Goal: Task Accomplishment & Management: Manage account settings

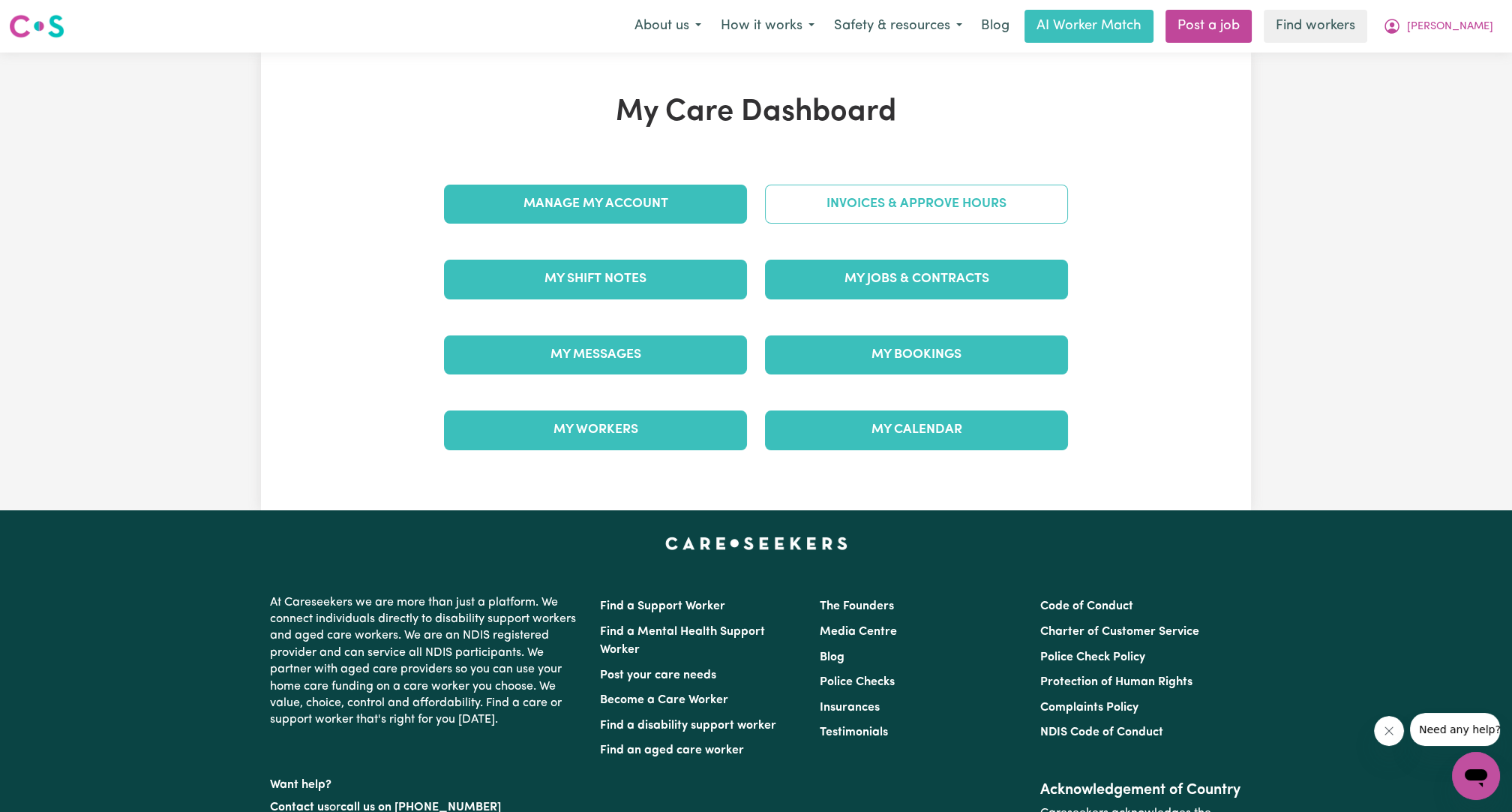
click at [869, 215] on link "Invoices & Approve Hours" at bounding box center [916, 204] width 303 height 39
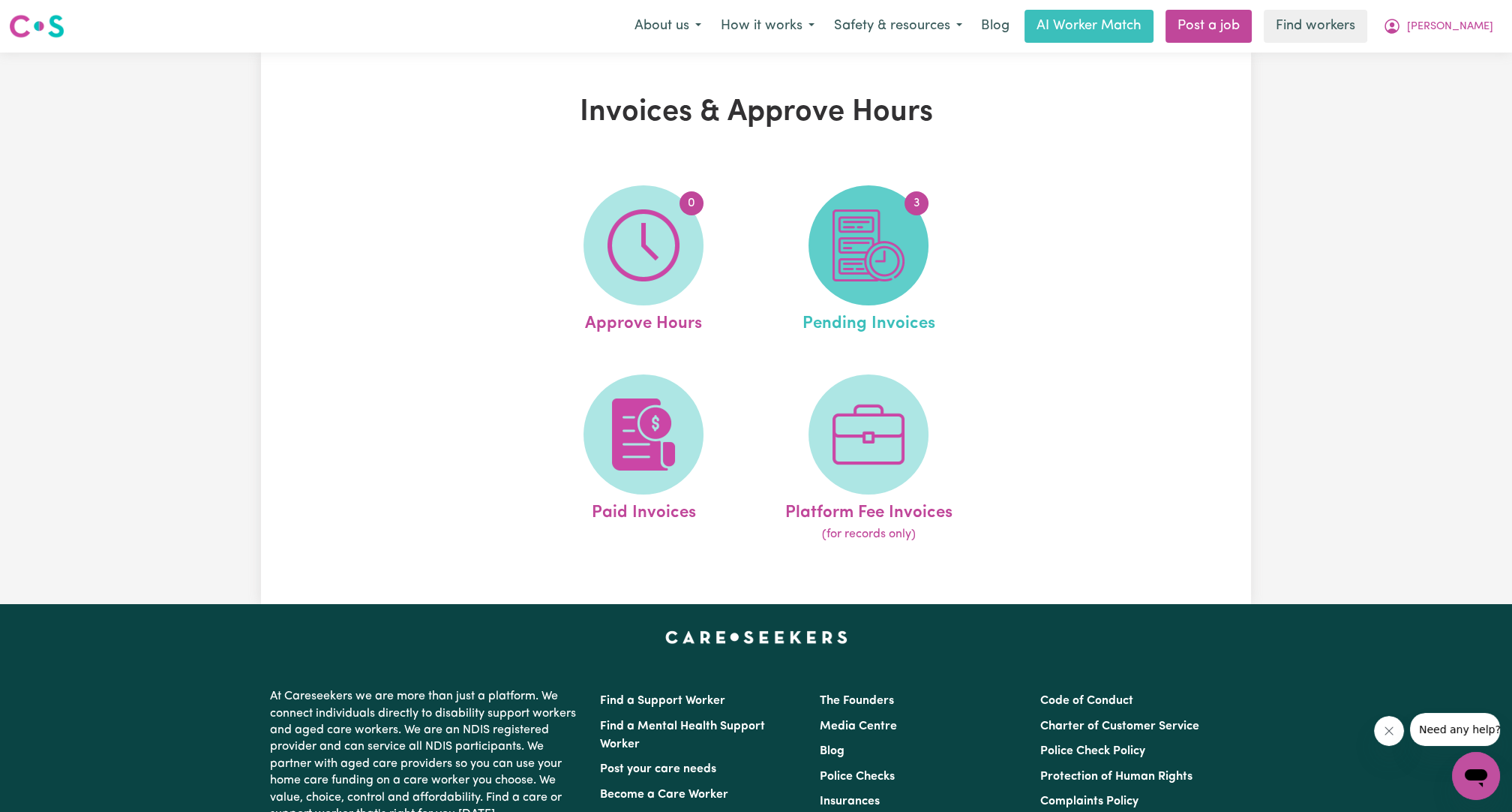
click at [875, 259] on img at bounding box center [868, 245] width 72 height 72
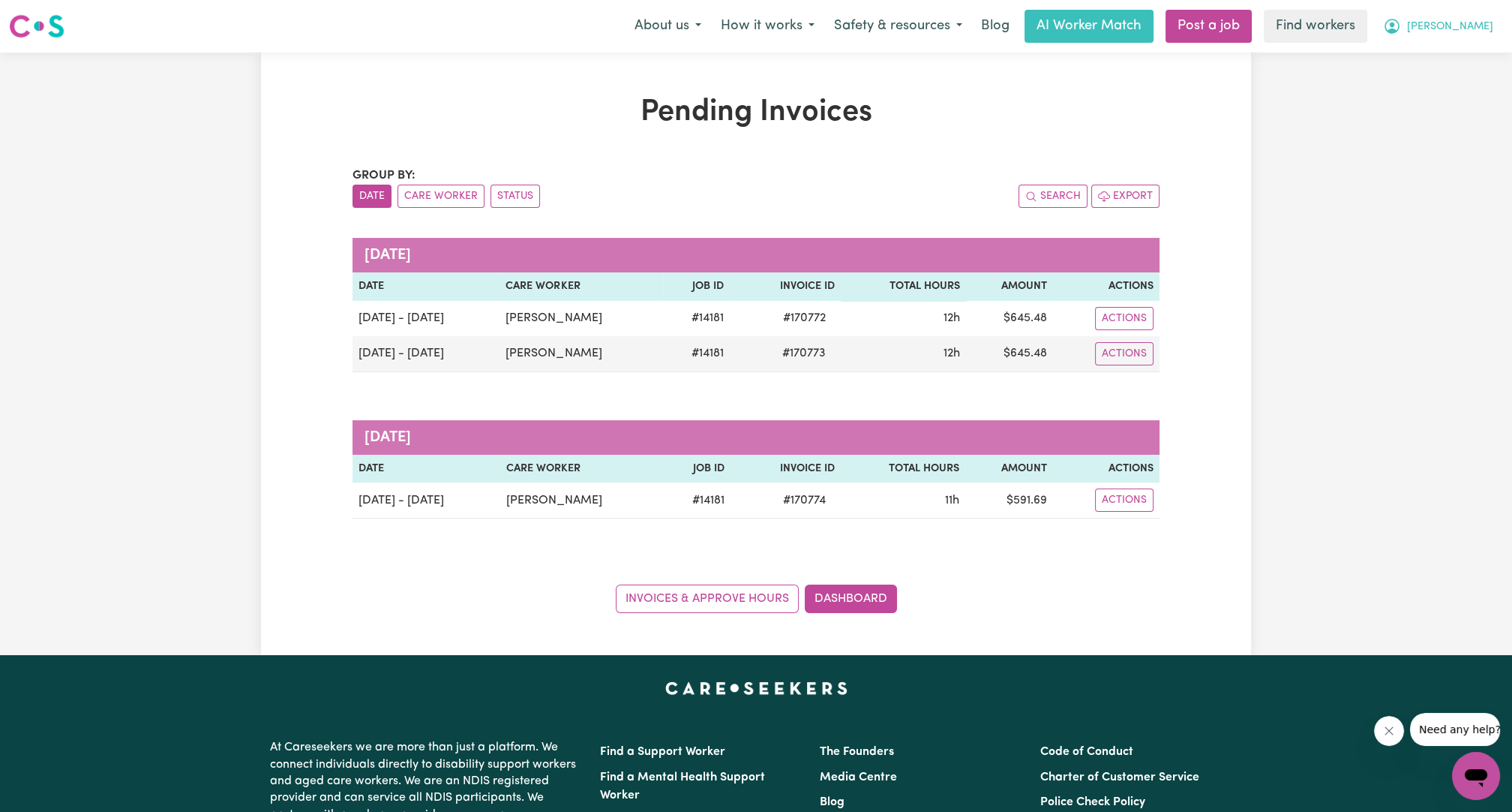
click at [1480, 38] on button "[PERSON_NAME]" at bounding box center [1438, 26] width 130 height 32
click at [1452, 55] on link "My Dashboard" at bounding box center [1443, 58] width 118 height 28
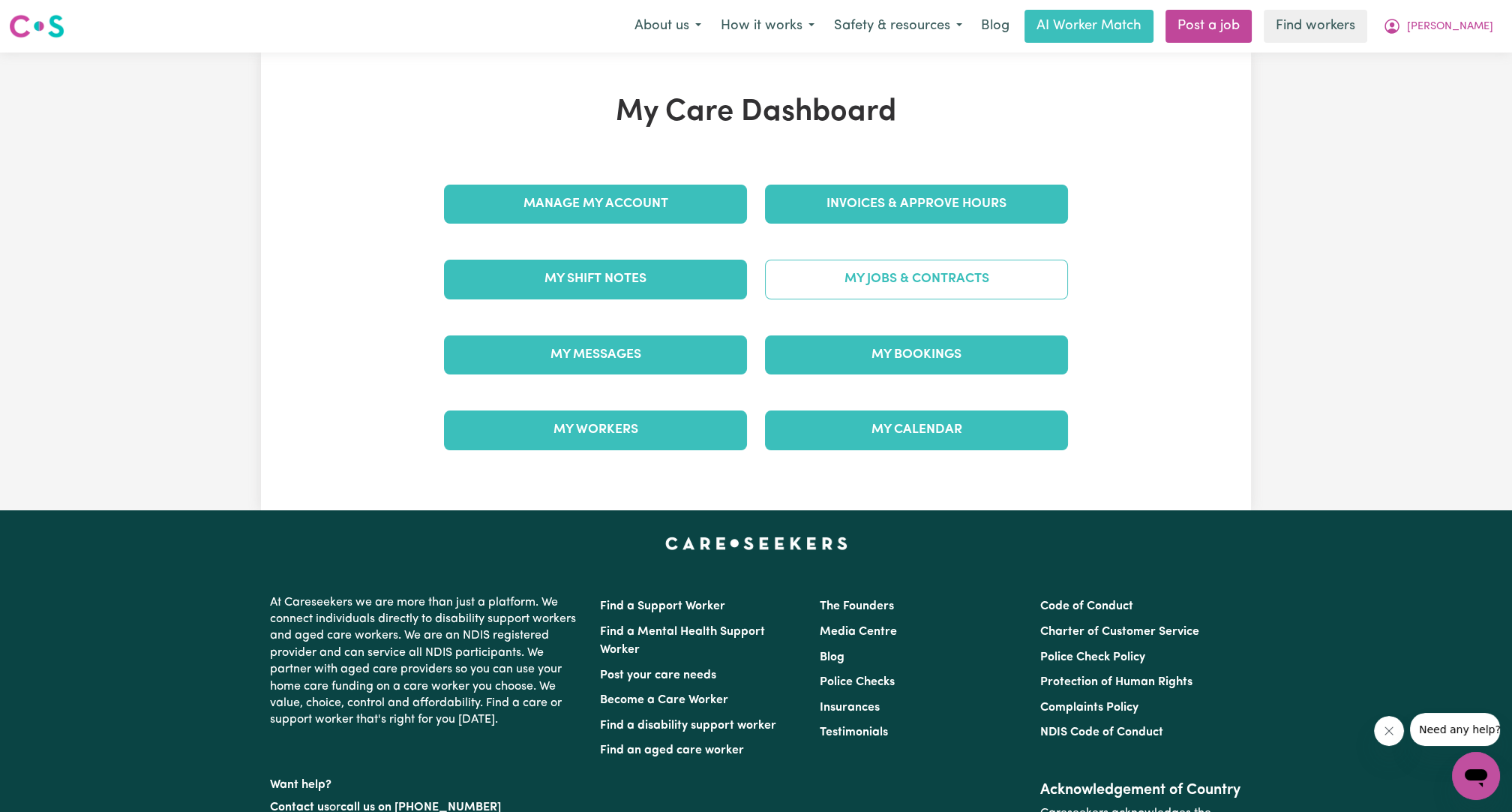
click at [889, 270] on link "My Jobs & Contracts" at bounding box center [916, 279] width 303 height 39
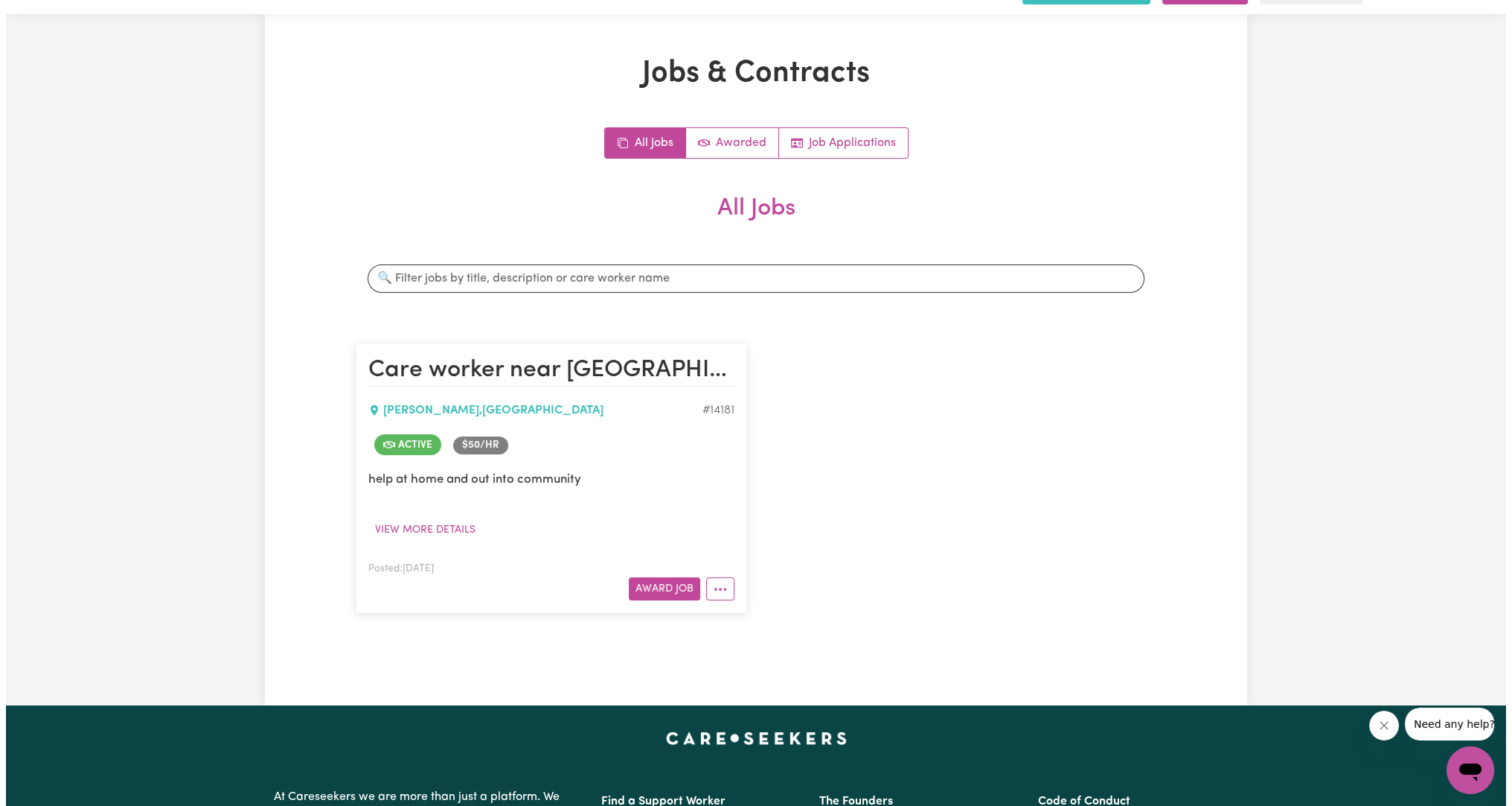
scroll to position [40, 0]
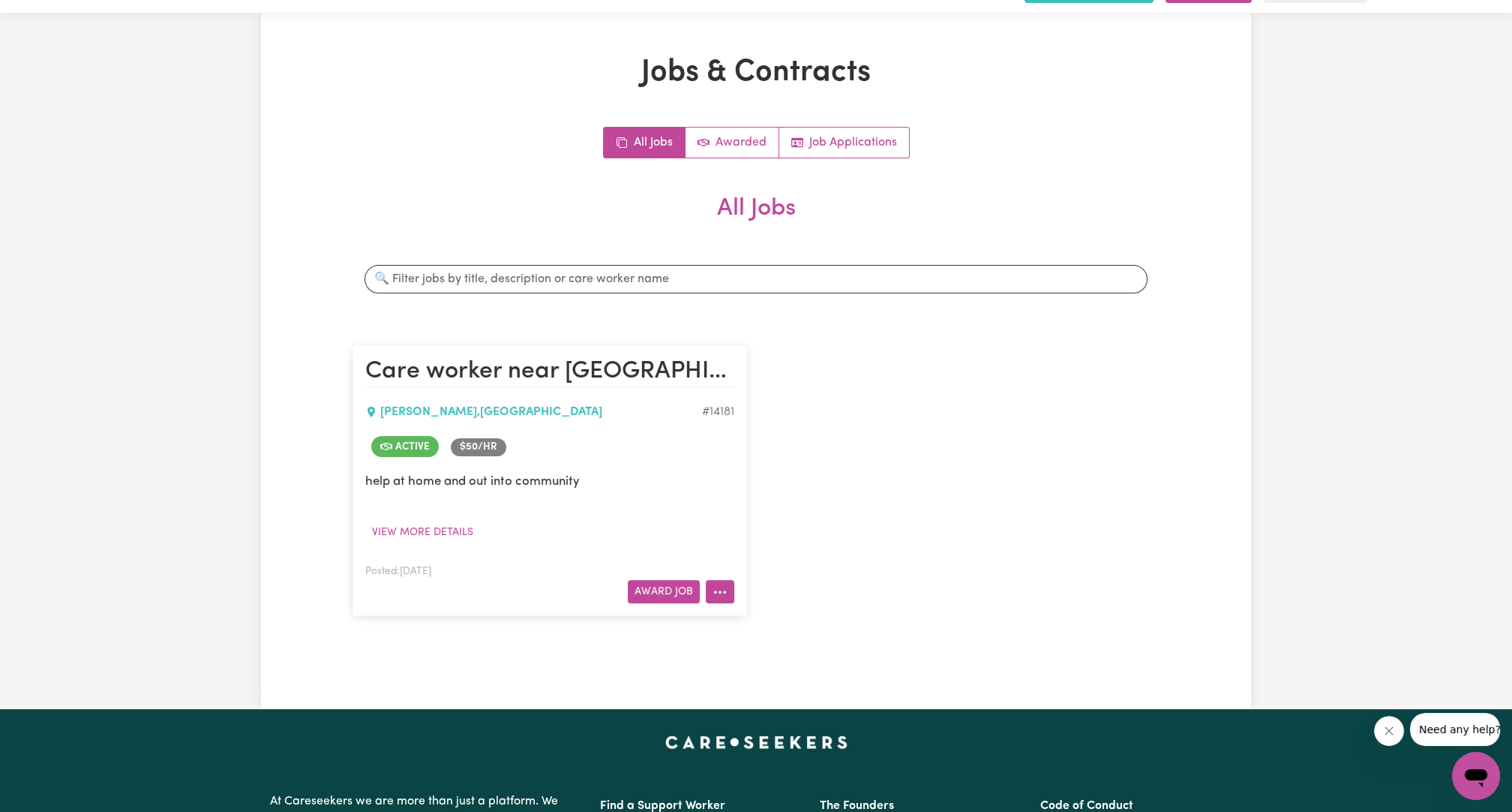
click at [718, 593] on icon "More options" at bounding box center [720, 592] width 15 height 15
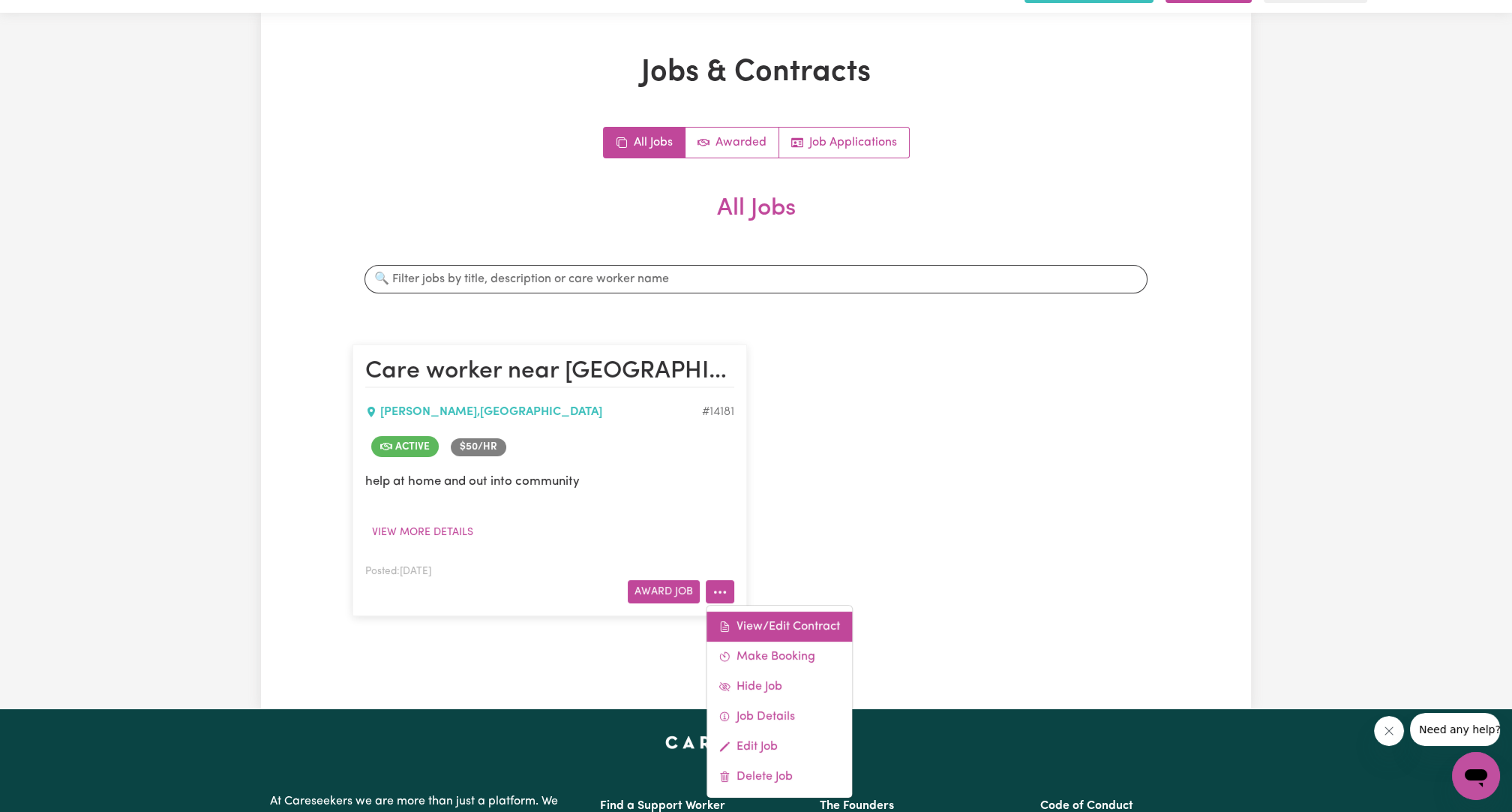
click at [748, 632] on link "View/Edit Contract" at bounding box center [779, 626] width 146 height 30
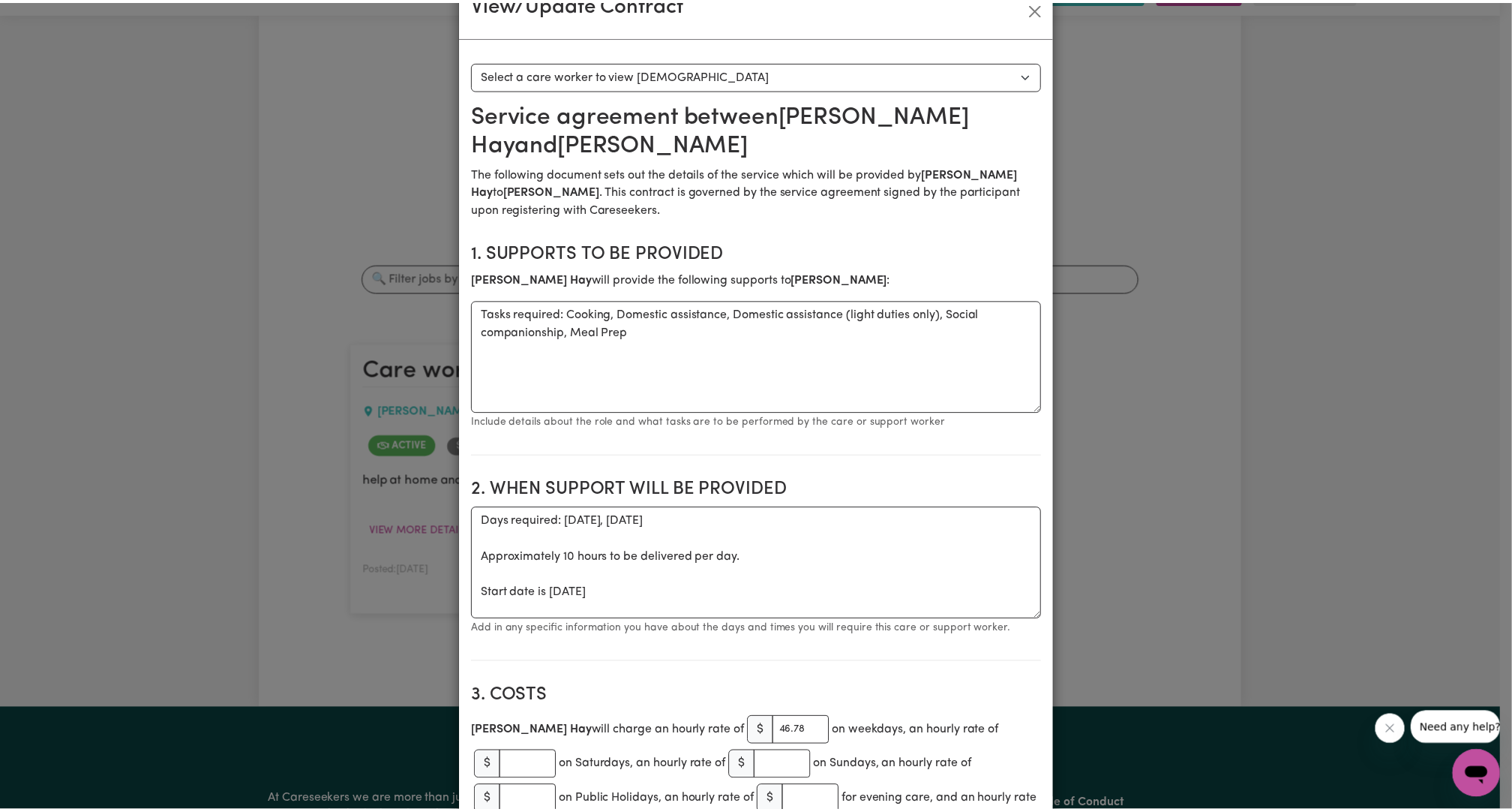
scroll to position [0, 0]
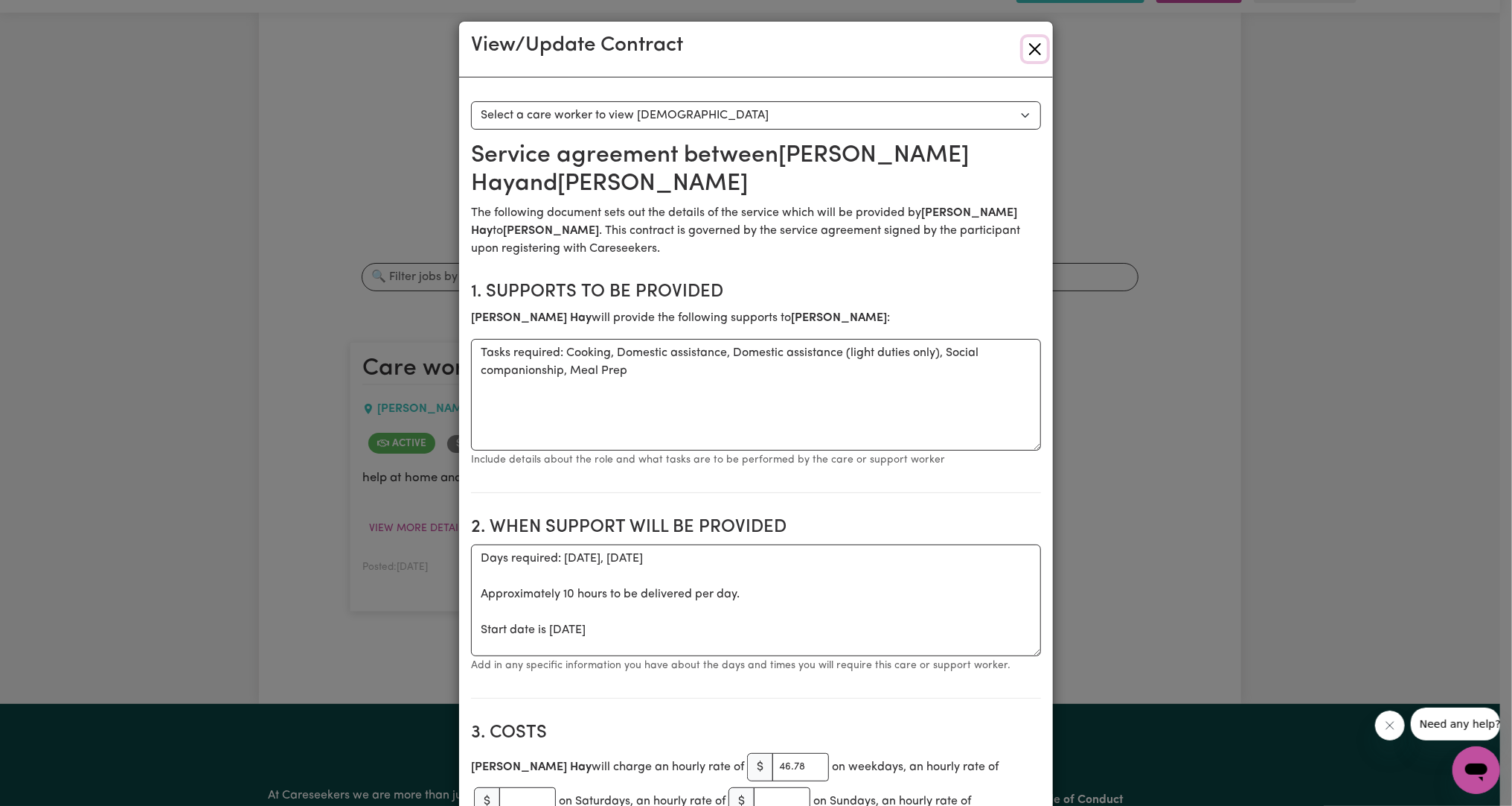
click at [1027, 48] on button "Close" at bounding box center [1035, 49] width 23 height 23
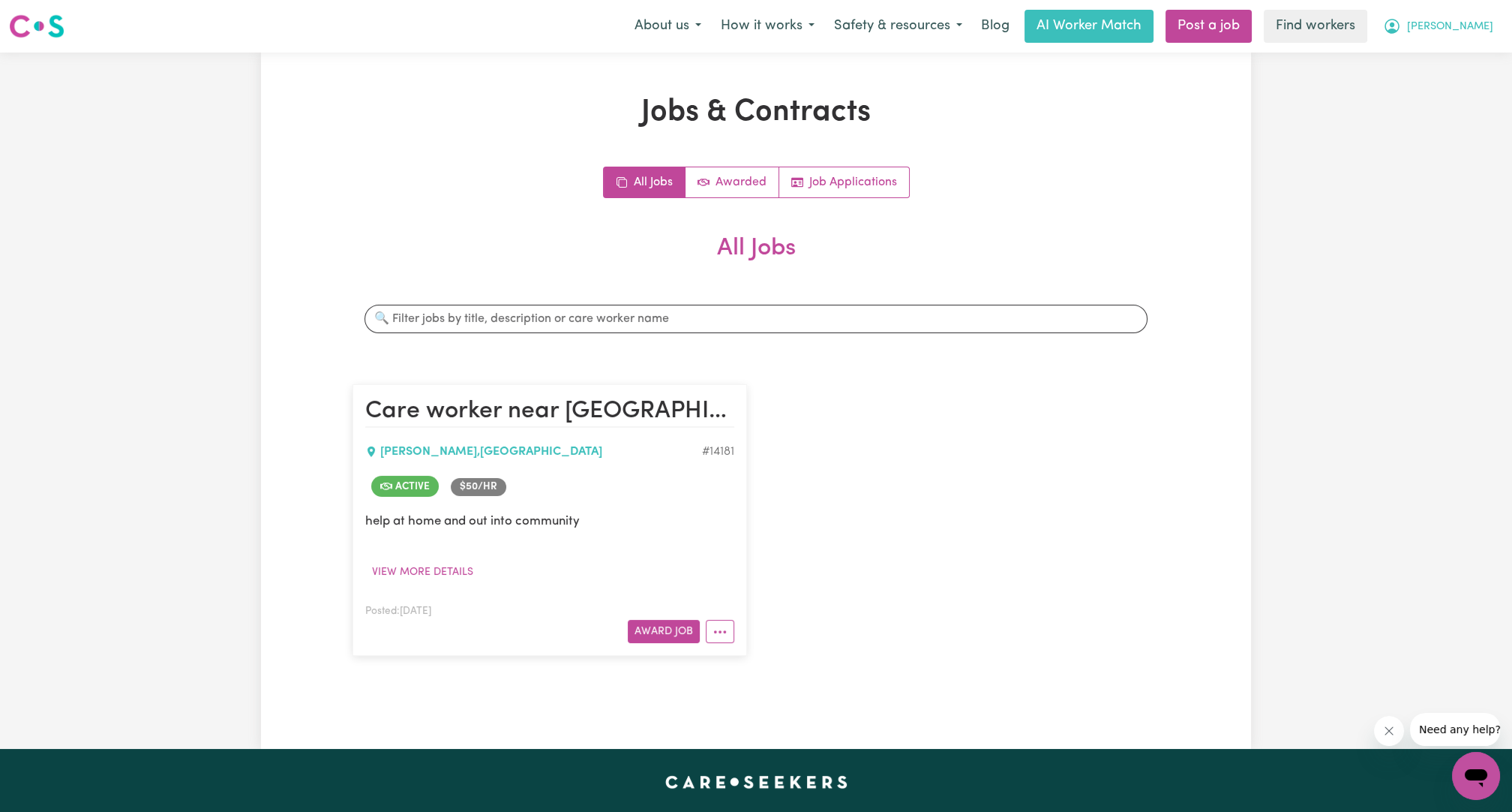
click at [1401, 27] on icon "My Account" at bounding box center [1392, 26] width 18 height 18
click at [1421, 57] on link "My Dashboard" at bounding box center [1443, 58] width 118 height 28
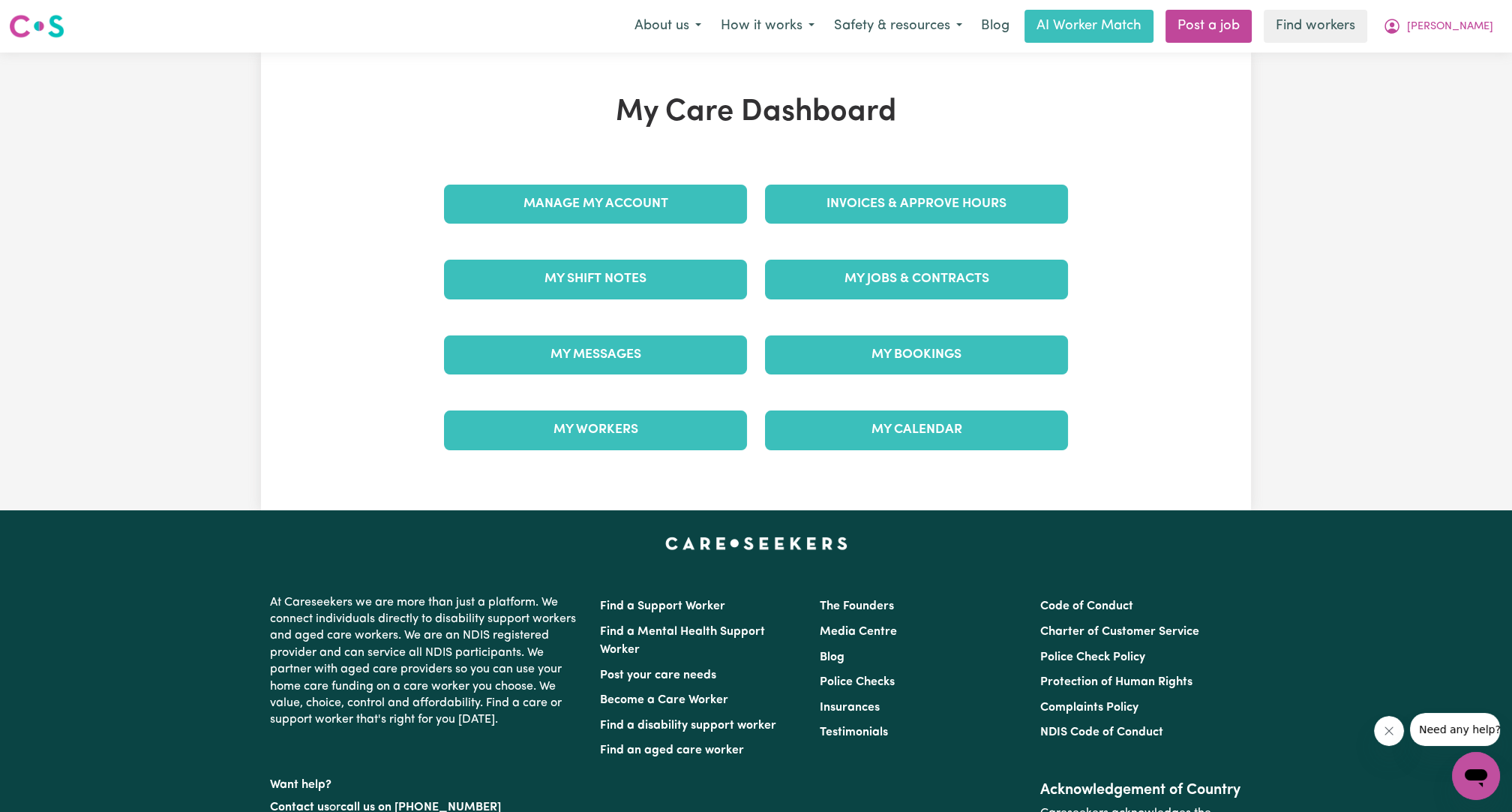
click at [872, 327] on div "My Bookings" at bounding box center [917, 355] width 321 height 75
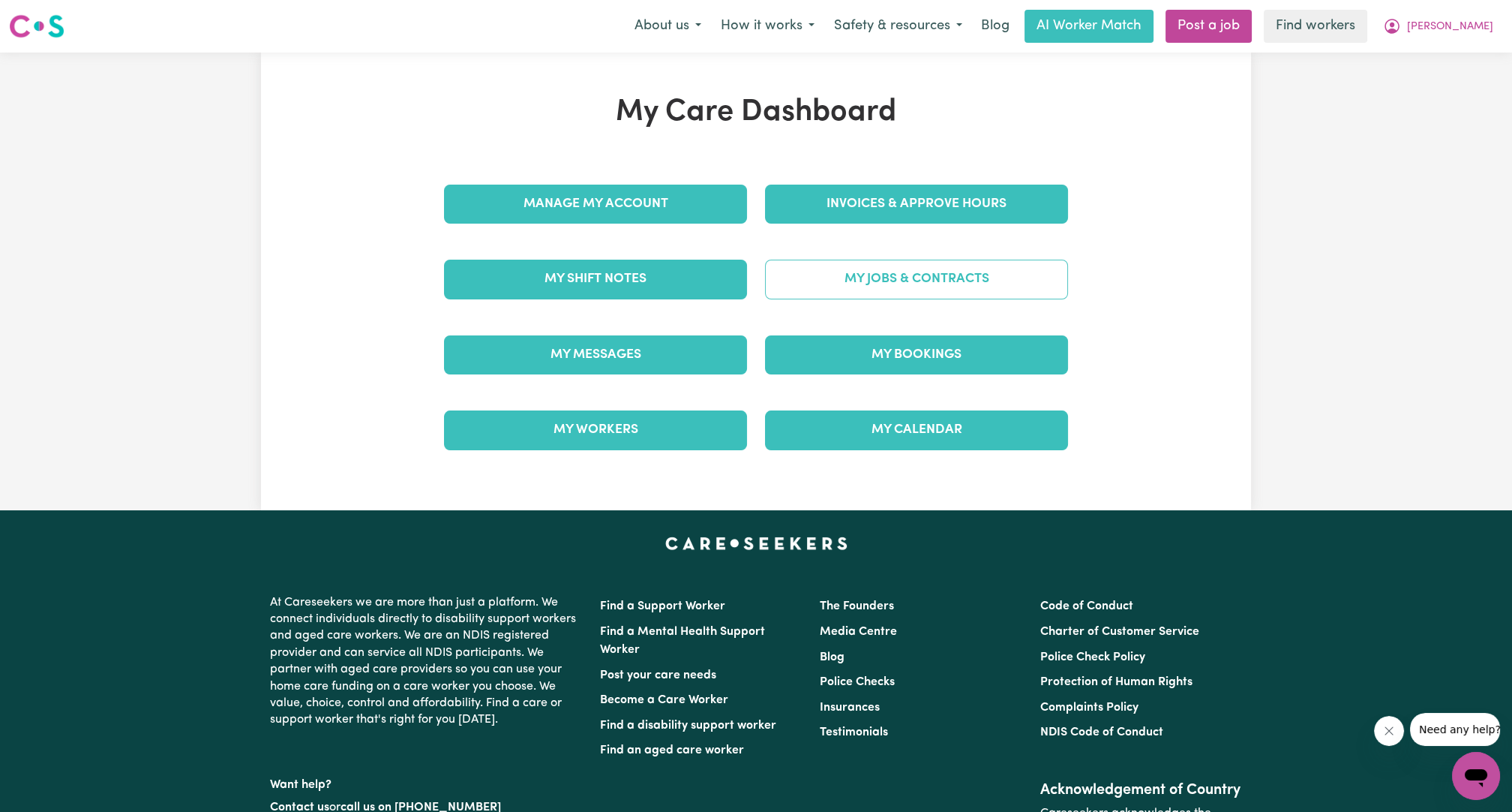
click at [897, 289] on link "My Jobs & Contracts" at bounding box center [916, 279] width 303 height 39
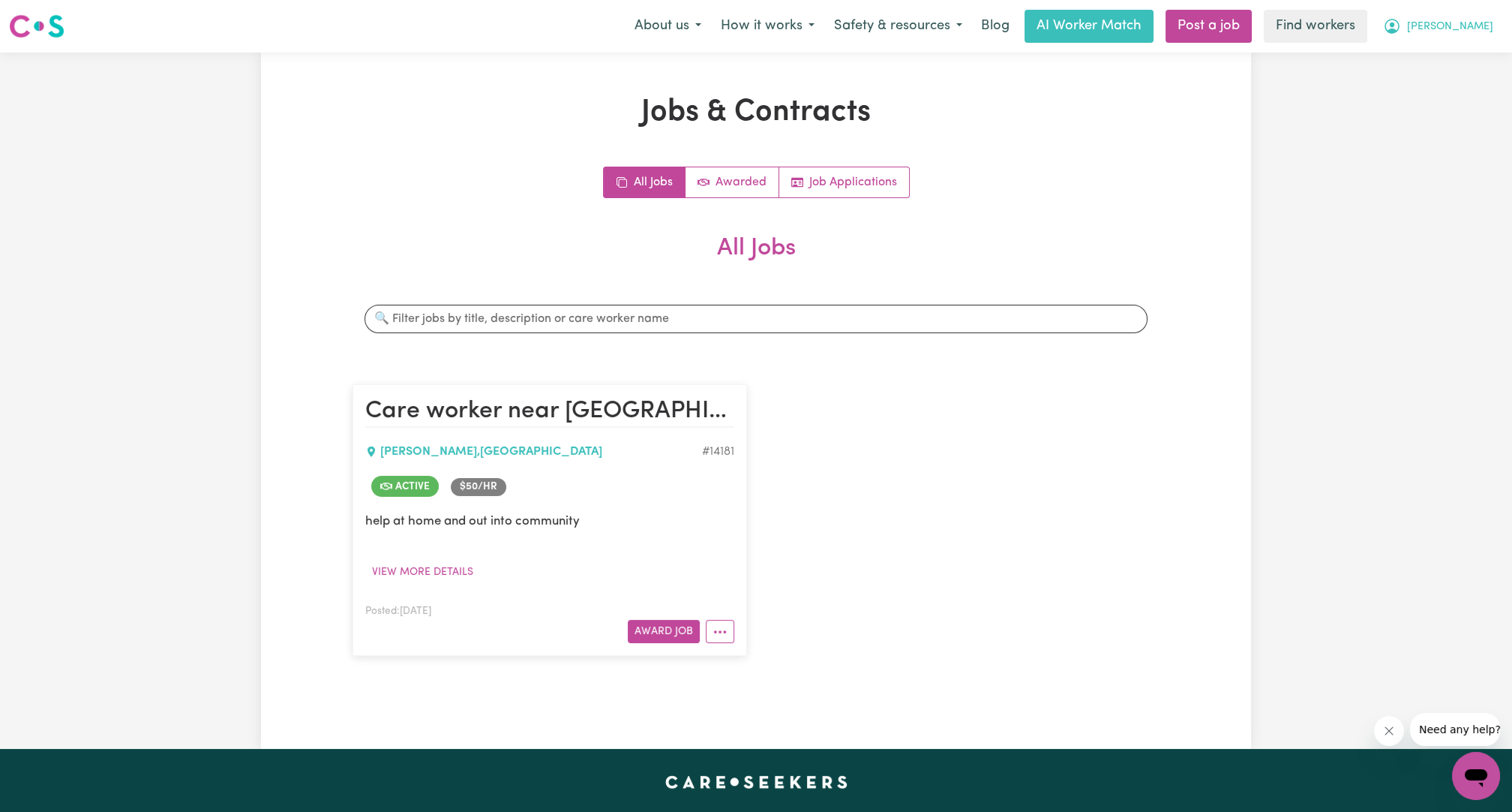
click at [1458, 26] on span "[PERSON_NAME]" at bounding box center [1450, 27] width 86 height 16
click at [1440, 93] on link "Logout" at bounding box center [1443, 86] width 118 height 28
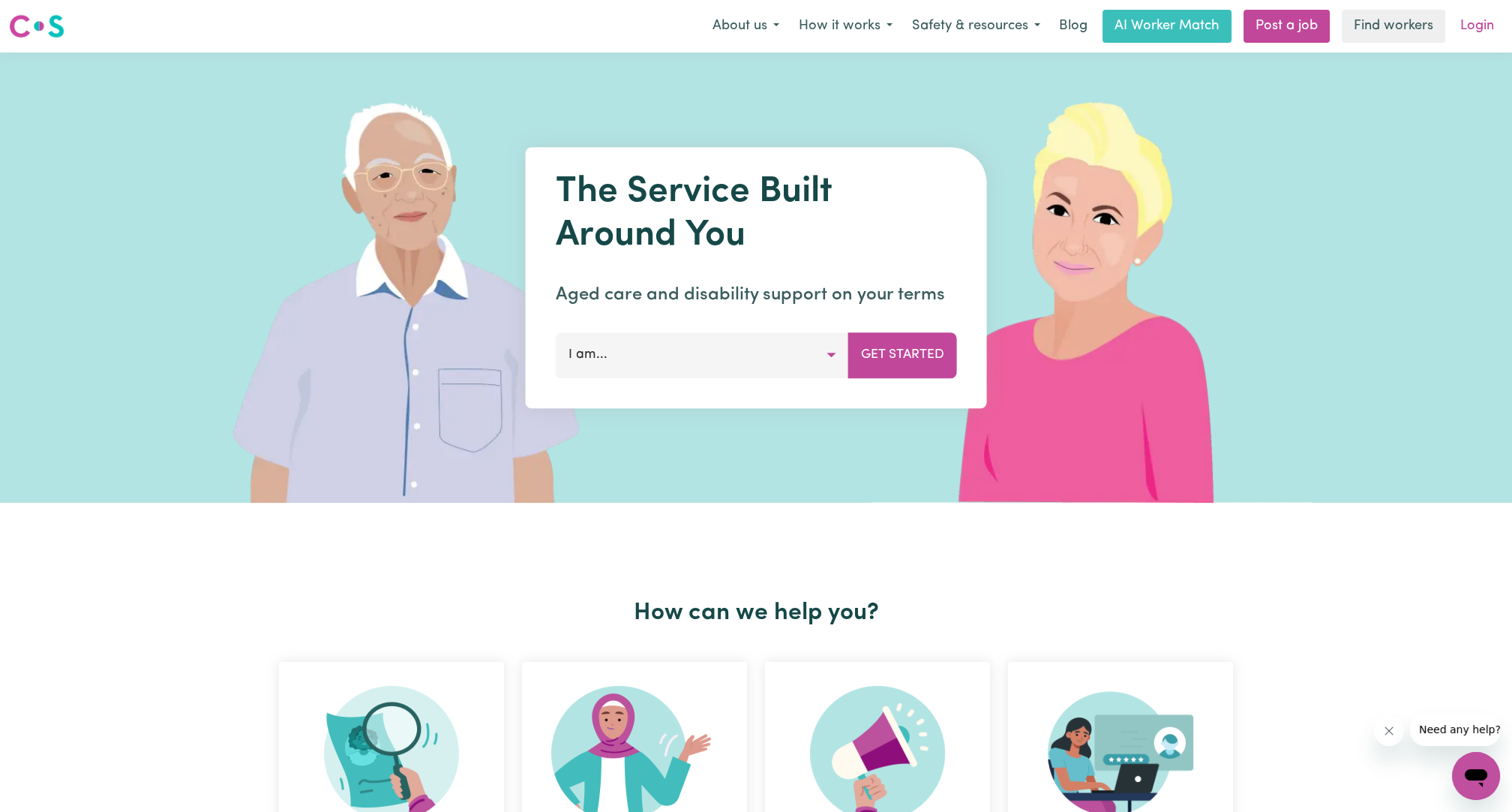
click at [1491, 26] on link "Login" at bounding box center [1476, 26] width 52 height 33
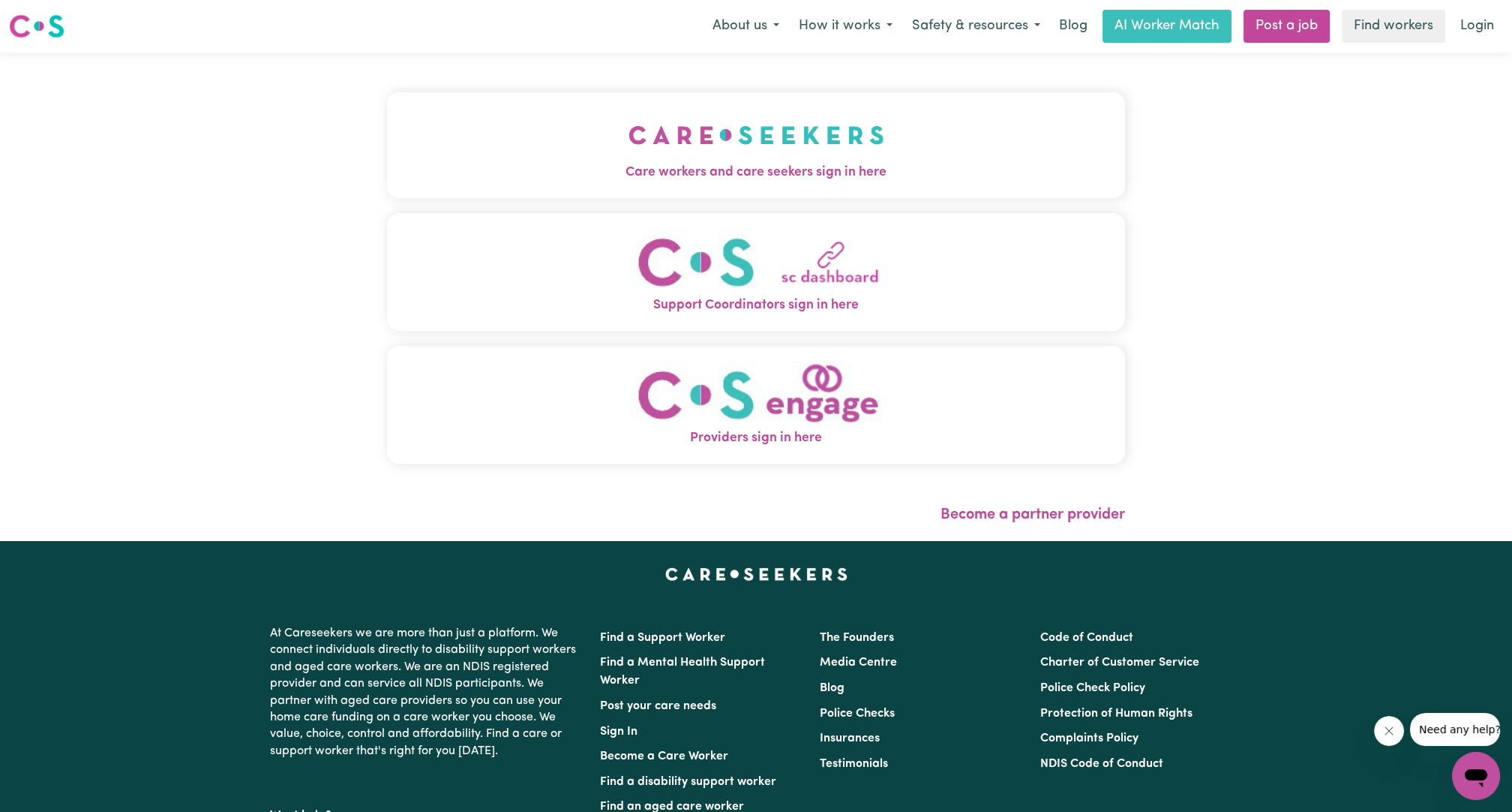
click at [754, 143] on img "Care workers and care seekers sign in here" at bounding box center [756, 135] width 256 height 56
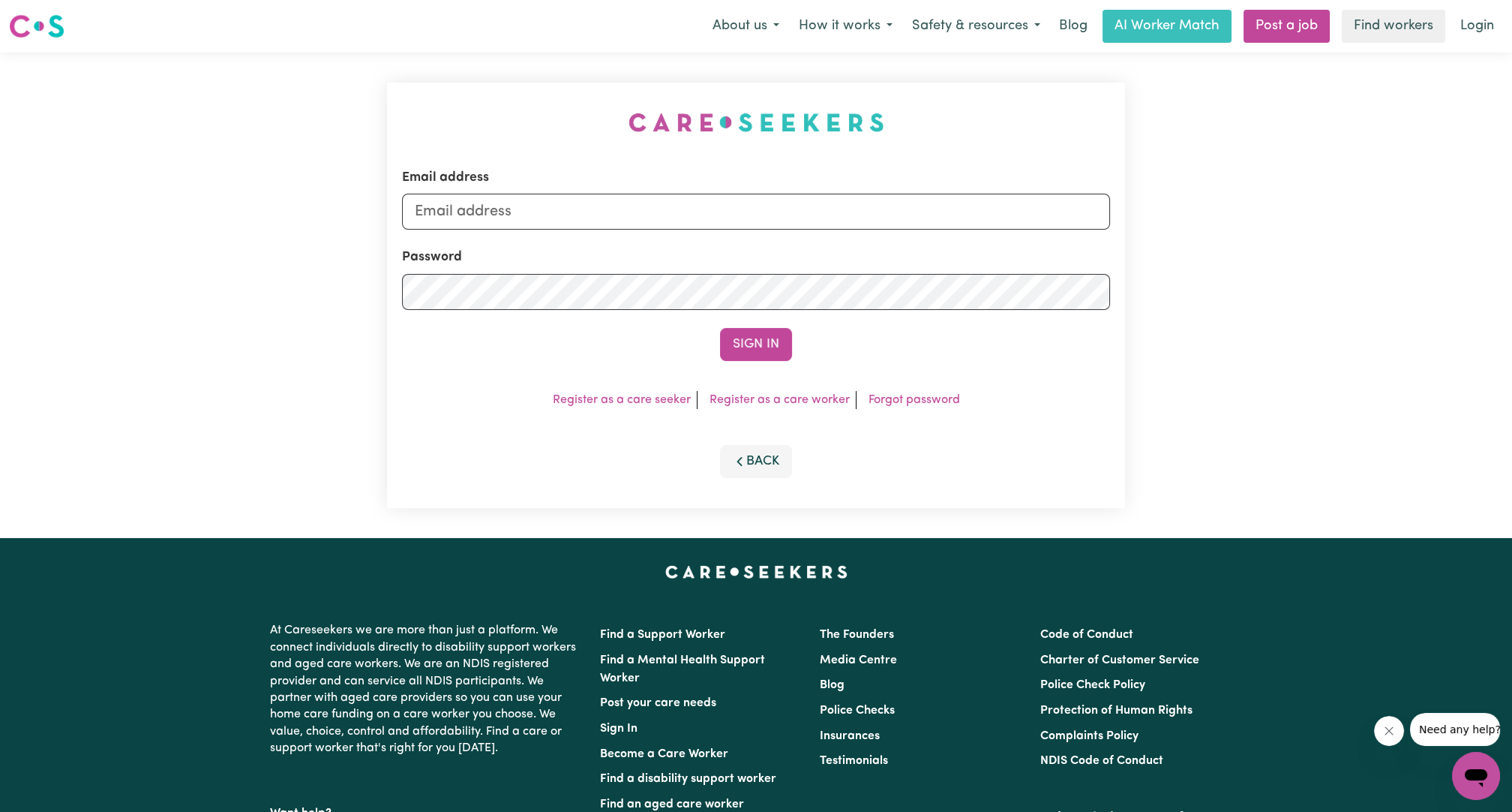
click at [708, 241] on form "Email address Password Sign In" at bounding box center [756, 265] width 708 height 193
click at [709, 232] on form "Email address Password Sign In" at bounding box center [756, 265] width 708 height 193
click at [686, 211] on input "Email address" at bounding box center [756, 212] width 708 height 36
drag, startPoint x: 493, startPoint y: 212, endPoint x: 780, endPoint y: 215, distance: 287.0
click at [780, 215] on input "[EMAIL_ADDRESS][PERSON_NAME][DOMAIN_NAME]" at bounding box center [756, 212] width 708 height 36
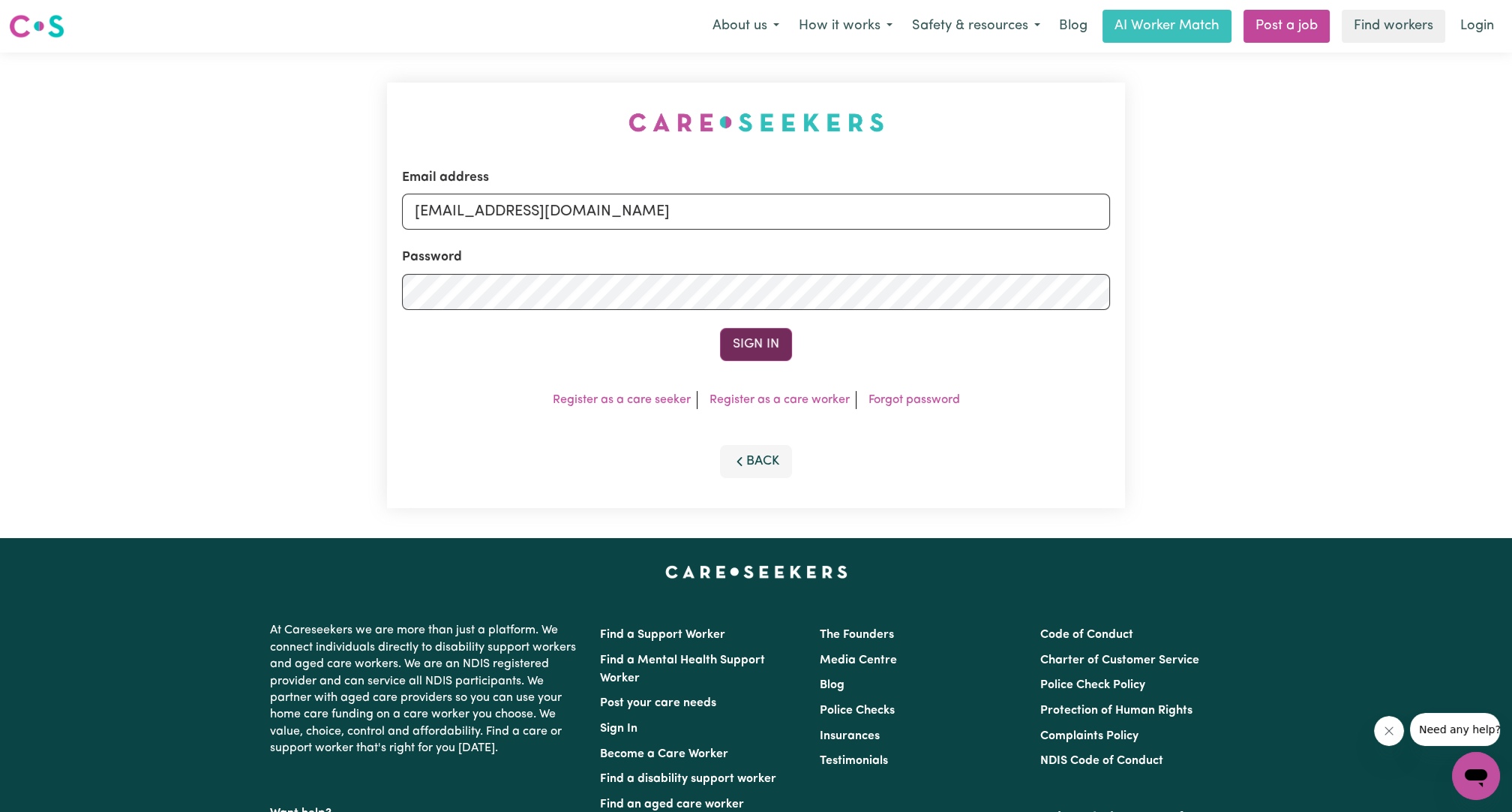
type input "[EMAIL_ADDRESS][DOMAIN_NAME]"
click at [725, 331] on button "Sign In" at bounding box center [756, 344] width 72 height 33
